Goal: Find specific page/section: Find specific page/section

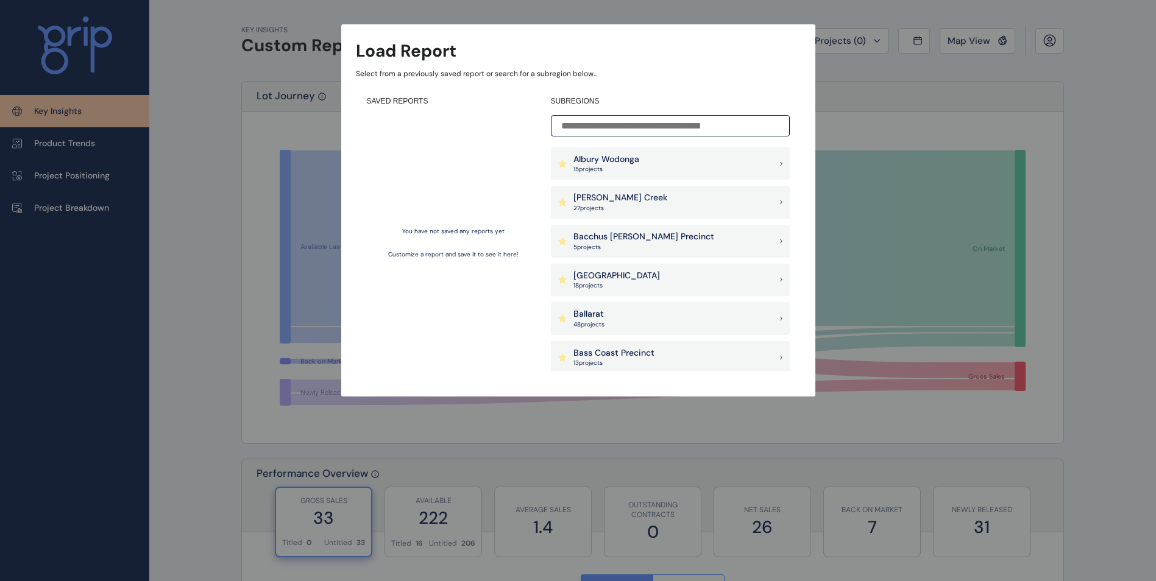
click at [629, 124] on input at bounding box center [670, 125] width 239 height 21
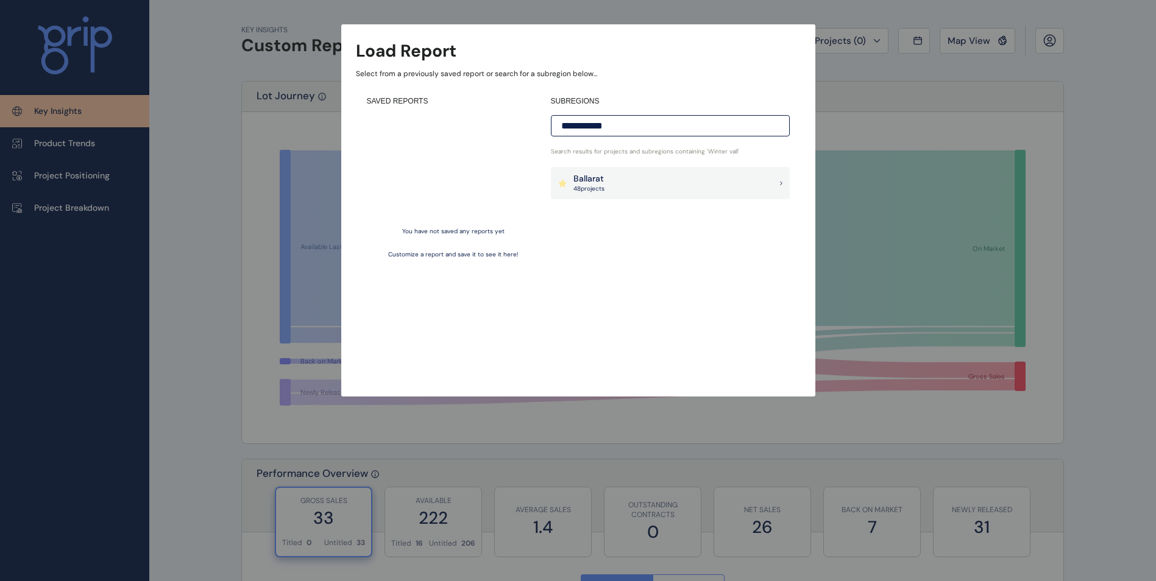
type input "**********"
click at [644, 174] on div "Ballarat 48 project s" at bounding box center [670, 183] width 239 height 33
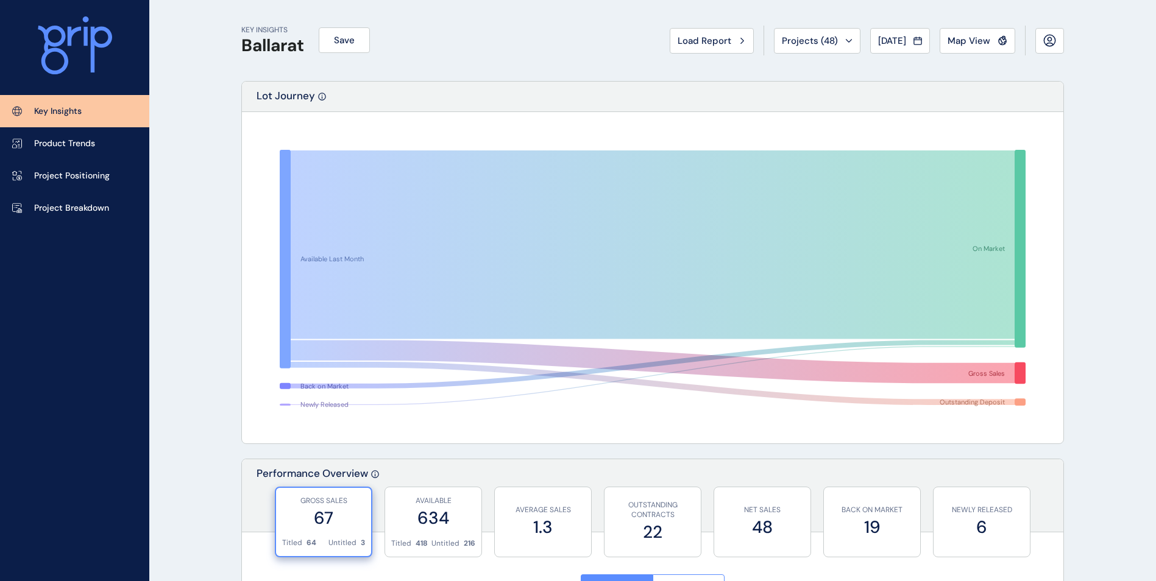
click at [953, 41] on span "Map View" at bounding box center [969, 41] width 43 height 12
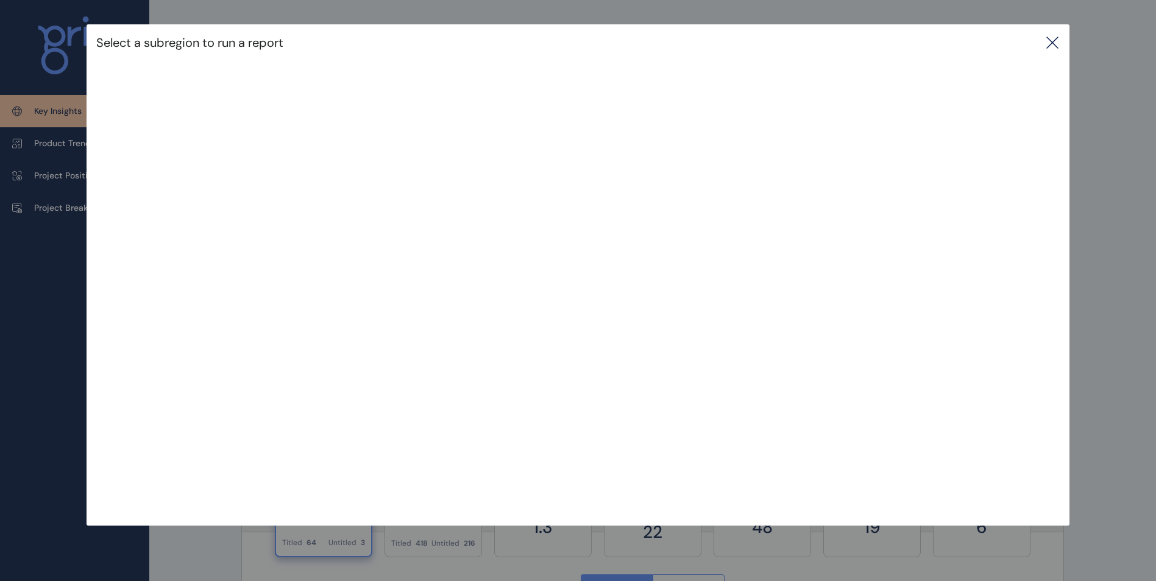
drag, startPoint x: 1062, startPoint y: 37, endPoint x: 814, endPoint y: 145, distance: 270.1
click at [1060, 37] on icon at bounding box center [1052, 42] width 15 height 15
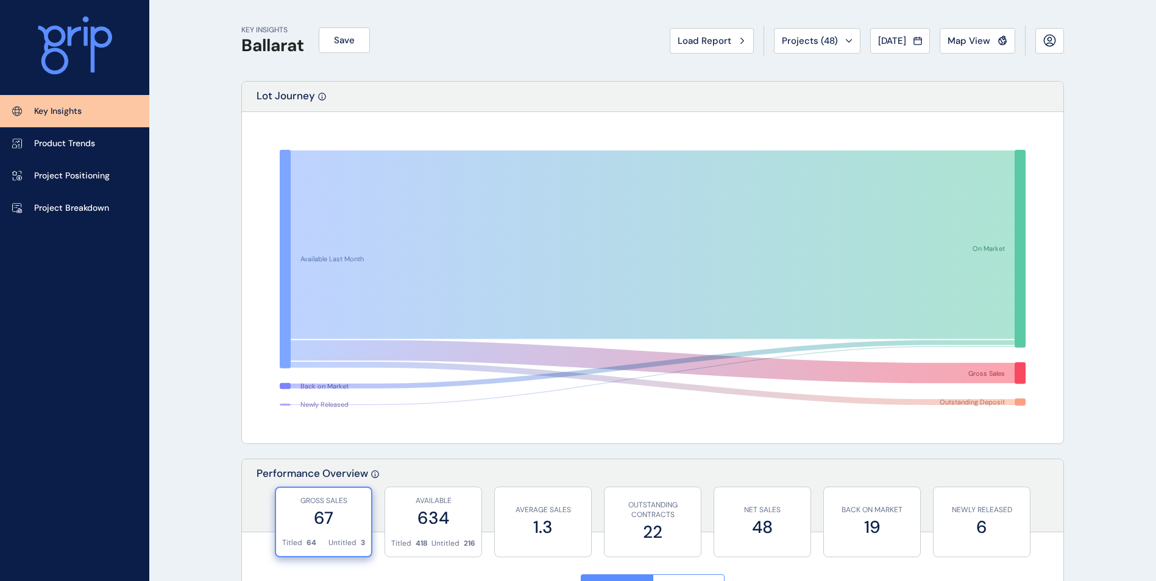
click at [108, 190] on link "Project Positioning" at bounding box center [74, 176] width 149 height 32
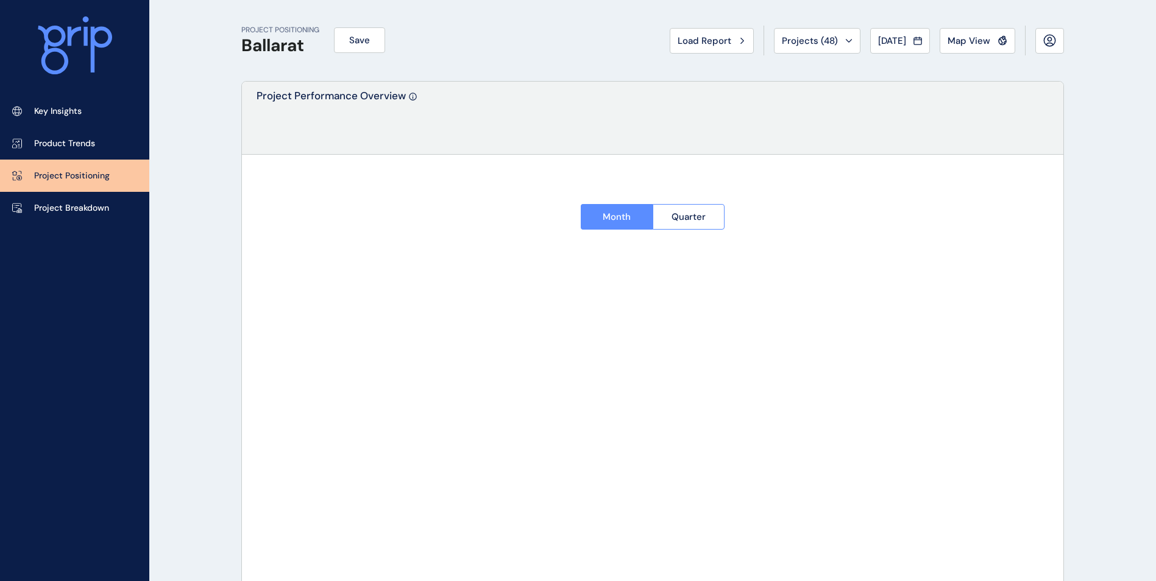
type input "**********"
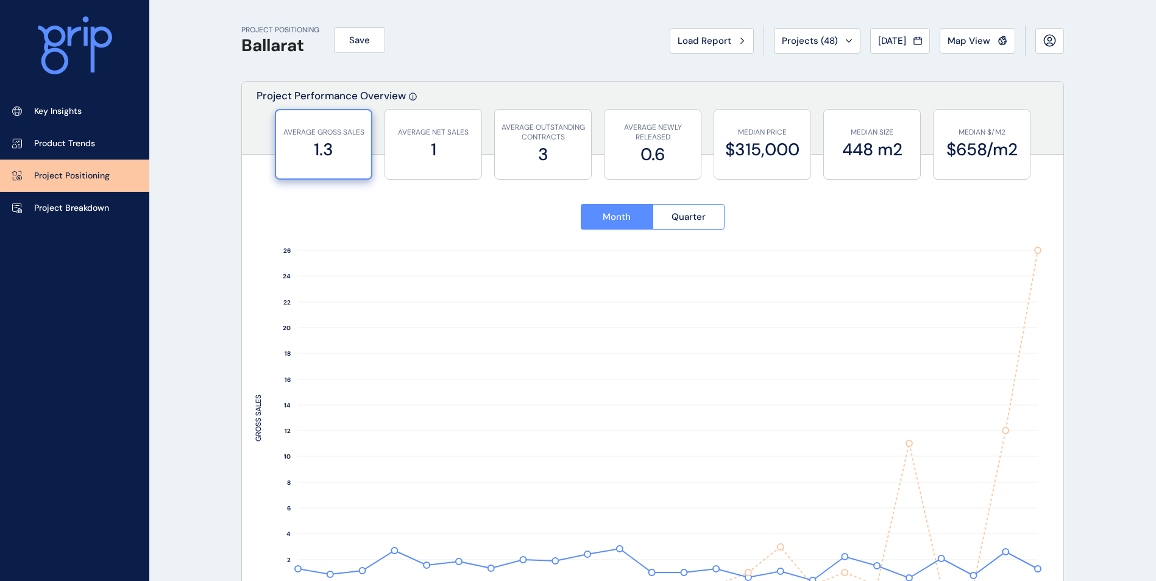
click at [101, 210] on p "Project Breakdown" at bounding box center [71, 208] width 75 height 12
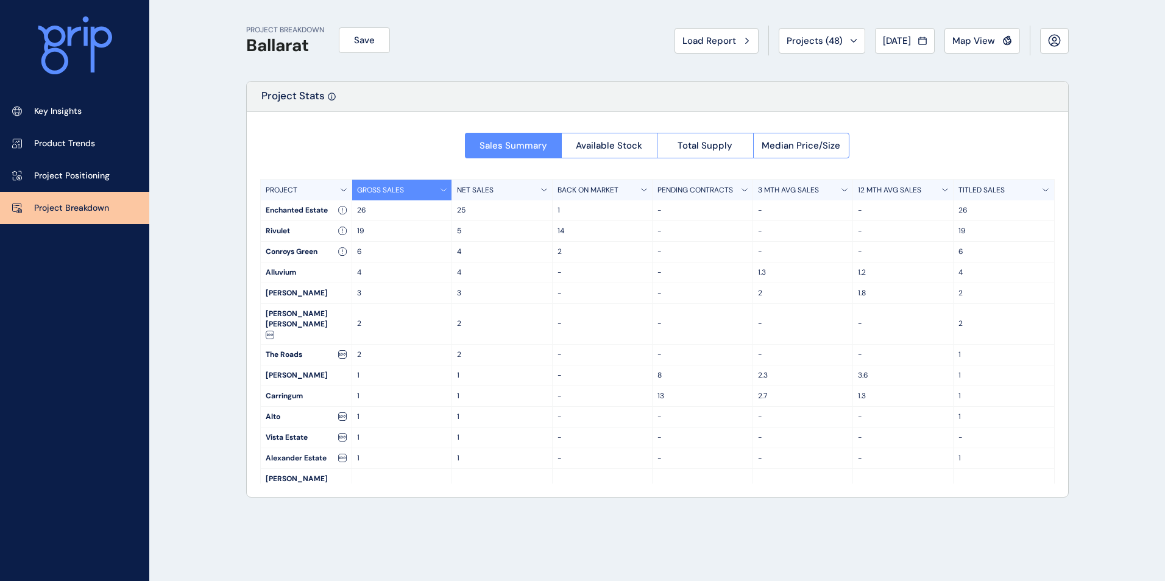
click at [707, 144] on span "Total Supply" at bounding box center [705, 146] width 55 height 12
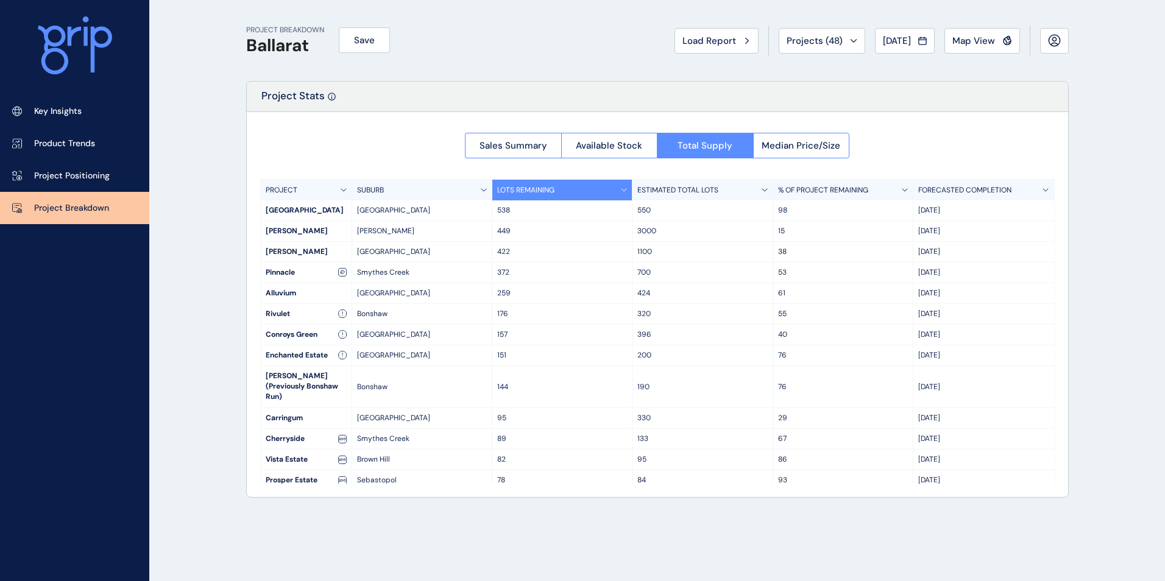
click at [308, 291] on div "Alluvium" at bounding box center [306, 293] width 91 height 20
click at [270, 286] on div "Alluvium" at bounding box center [306, 293] width 91 height 20
click at [927, 127] on div "Sales Summary Available Stock Total Supply Median Price/Size PROJECT SUBURB LOT…" at bounding box center [657, 304] width 821 height 385
click at [974, 29] on button "Map View" at bounding box center [983, 41] width 76 height 26
